Goal: Task Accomplishment & Management: Complete application form

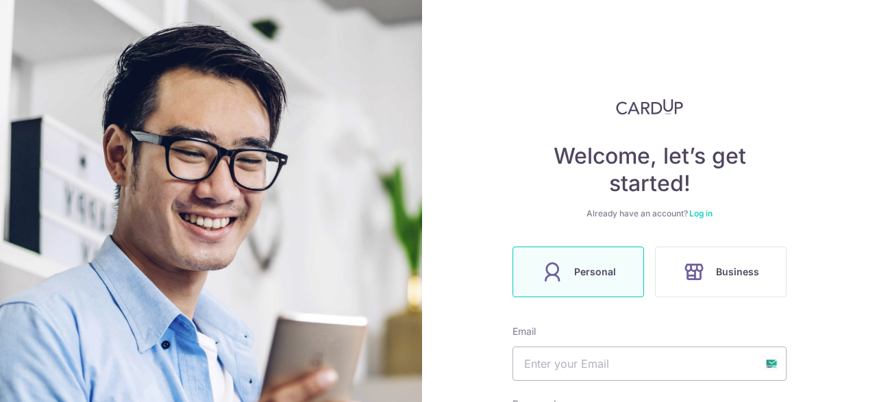
scroll to position [166, 0]
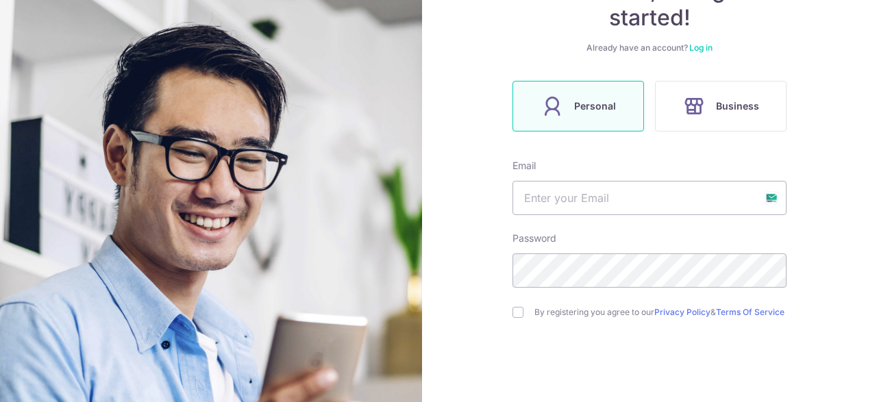
click at [549, 191] on input "text" at bounding box center [650, 198] width 274 height 34
type input "[EMAIL_ADDRESS][DOMAIN_NAME]"
click at [521, 316] on input "checkbox" at bounding box center [518, 312] width 11 height 11
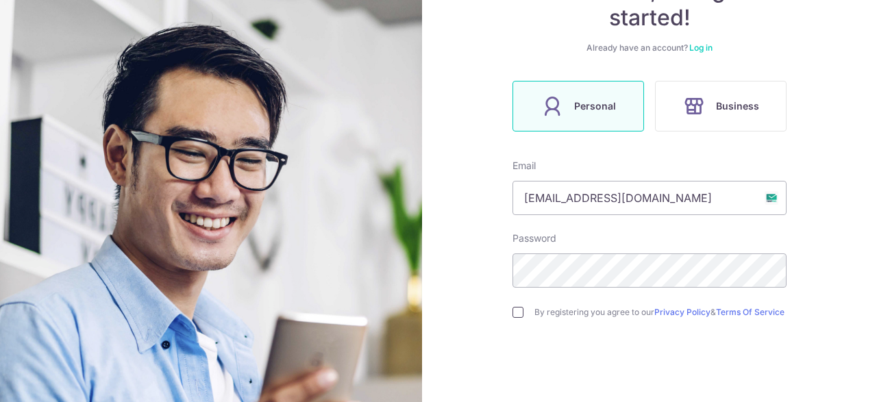
checkbox input "true"
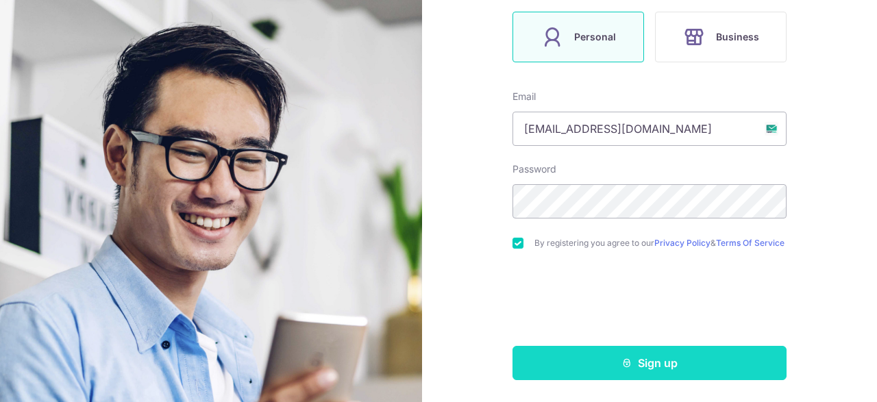
click at [611, 364] on button "Sign up" at bounding box center [650, 363] width 274 height 34
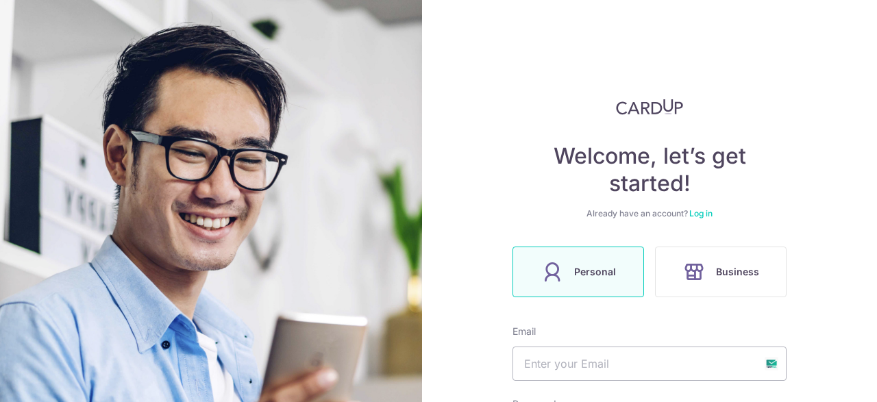
scroll to position [286, 0]
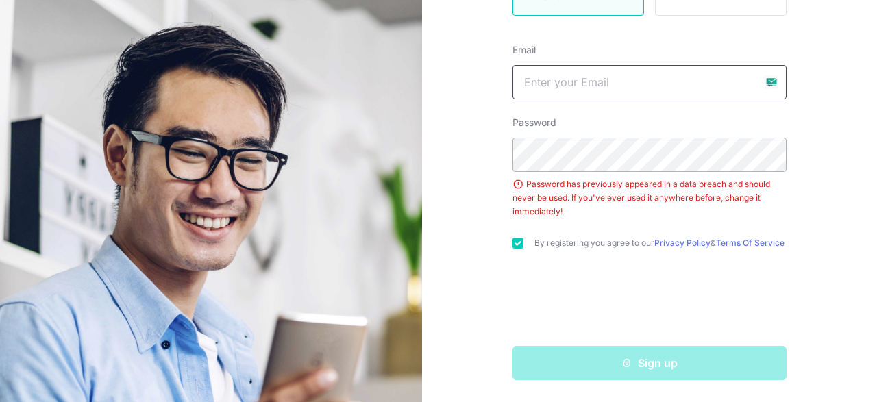
click at [583, 84] on input "text" at bounding box center [650, 82] width 274 height 34
type input "[EMAIL_ADDRESS][DOMAIN_NAME]"
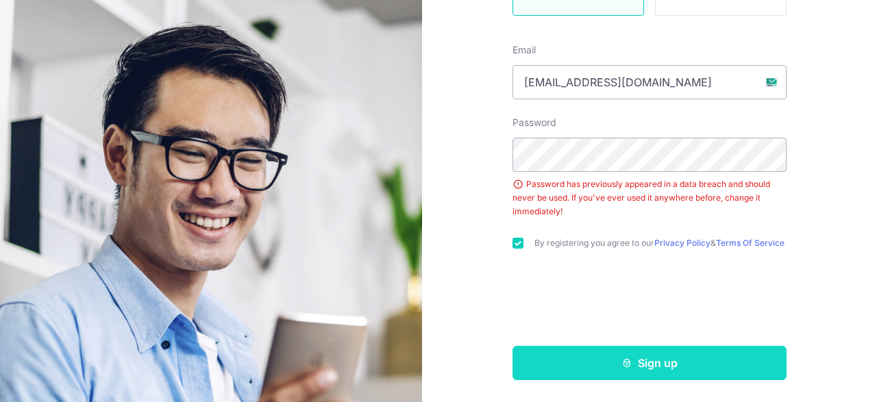
click at [618, 377] on button "Sign up" at bounding box center [650, 363] width 274 height 34
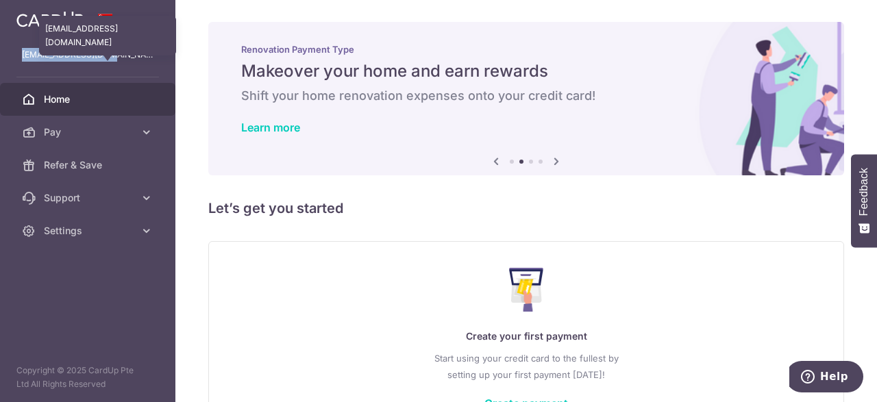
drag, startPoint x: 119, startPoint y: 58, endPoint x: 3, endPoint y: 54, distance: 115.9
click at [22, 54] on p "[EMAIL_ADDRESS][DOMAIN_NAME]" at bounding box center [88, 55] width 132 height 14
